Goal: Information Seeking & Learning: Find specific fact

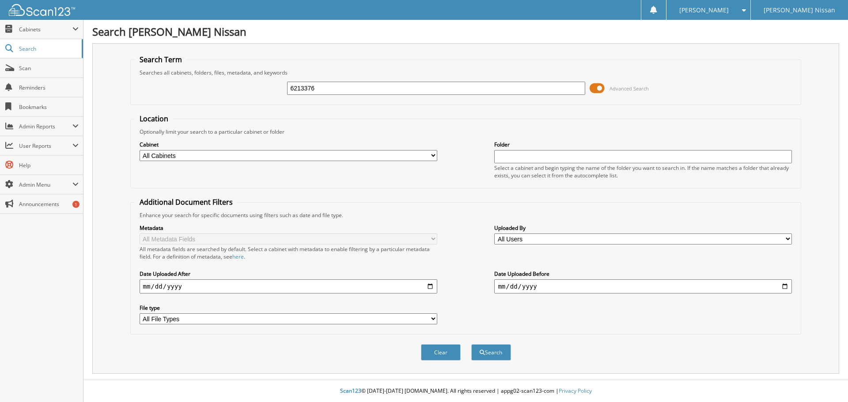
type input "6213376"
click at [471, 344] on button "Search" at bounding box center [491, 352] width 40 height 16
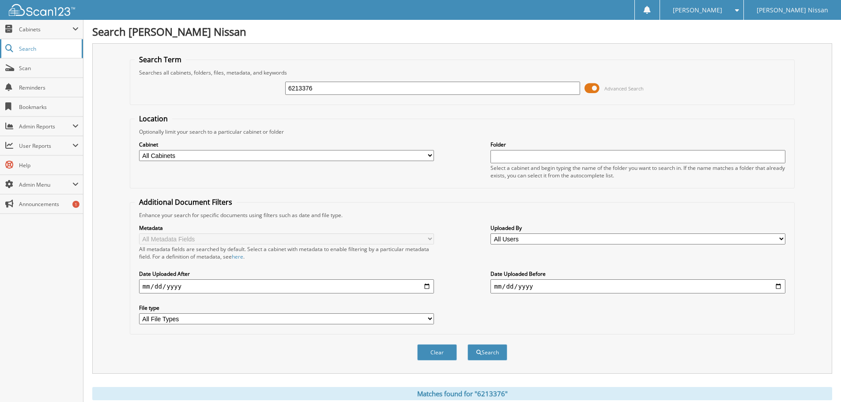
click at [38, 50] on span "Search" at bounding box center [48, 49] width 58 height 8
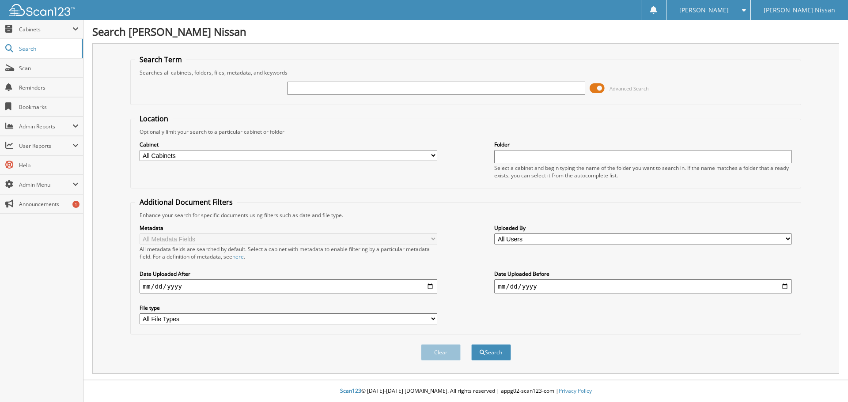
click at [599, 88] on span at bounding box center [596, 88] width 15 height 13
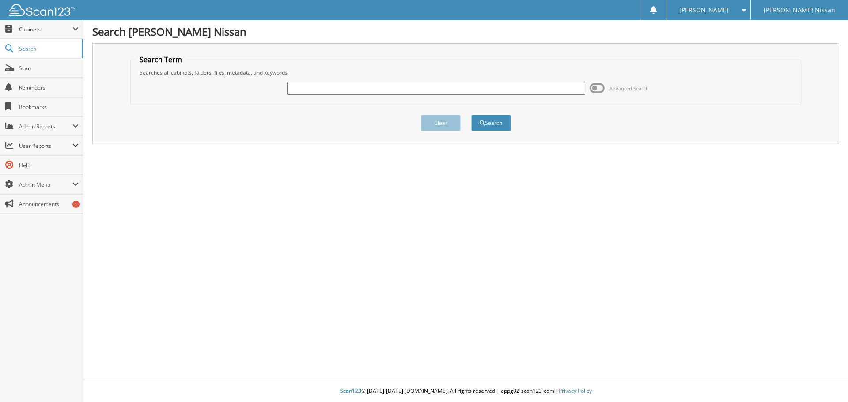
click at [450, 90] on input "text" at bounding box center [436, 88] width 298 height 13
type input "6213376"
click at [492, 118] on button "Search" at bounding box center [491, 123] width 40 height 16
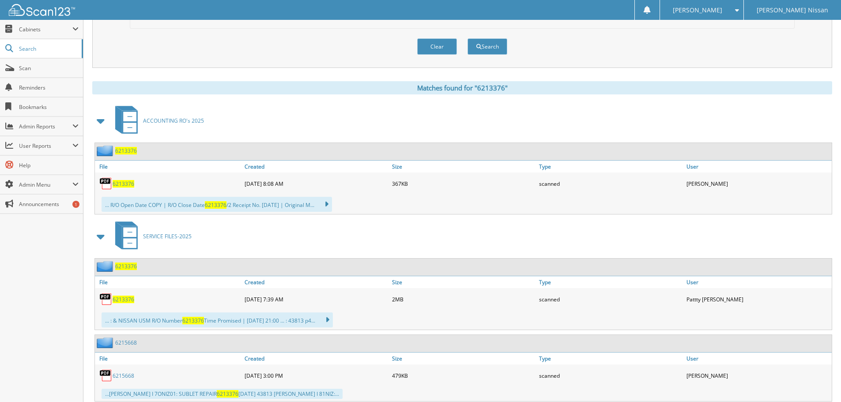
scroll to position [309, 0]
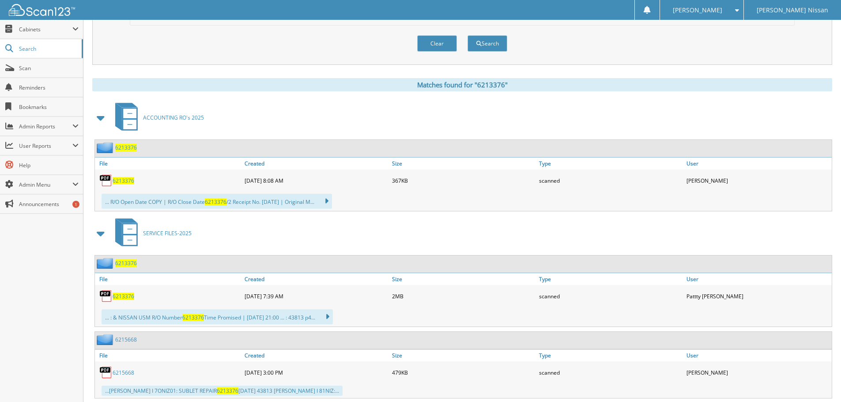
click at [128, 181] on span "6213376" at bounding box center [124, 181] width 22 height 8
click at [124, 298] on span "6213376" at bounding box center [124, 297] width 22 height 8
